Goal: Information Seeking & Learning: Learn about a topic

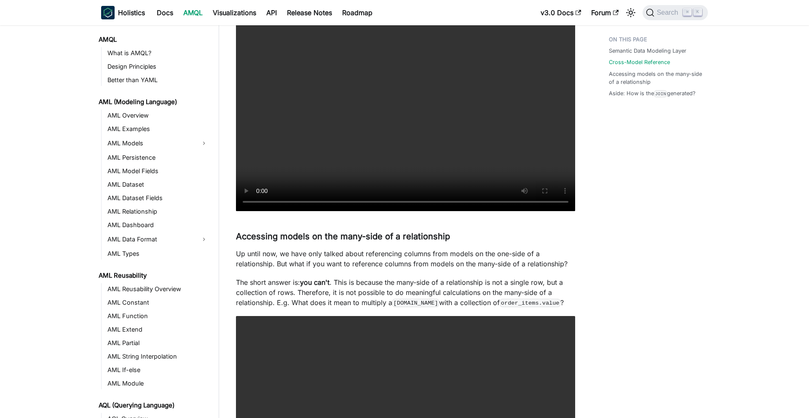
scroll to position [156, 0]
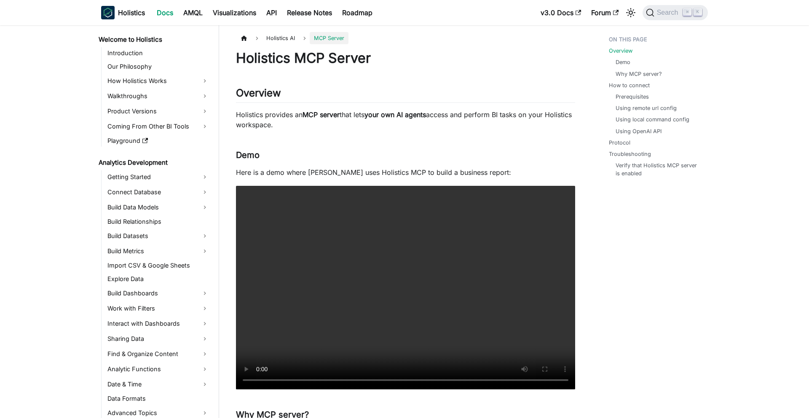
scroll to position [94, 0]
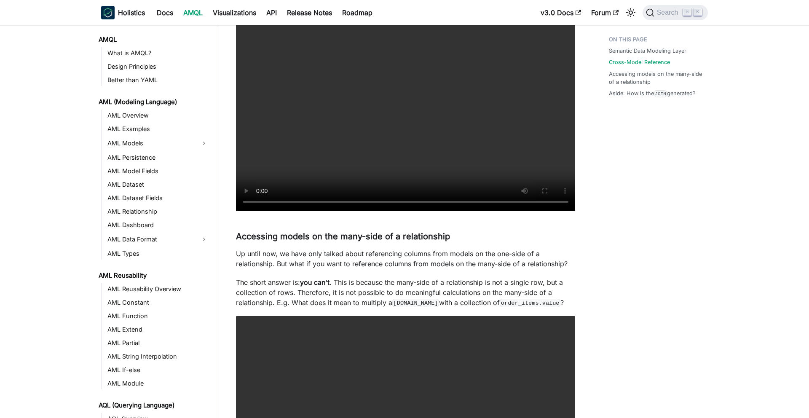
scroll to position [156, 0]
